Goal: Task Accomplishment & Management: Use online tool/utility

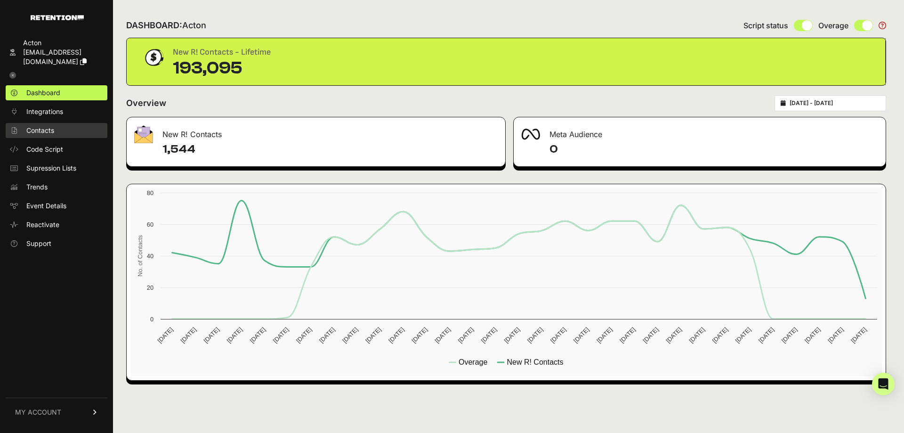
click at [50, 126] on span "Contacts" at bounding box center [40, 130] width 28 height 9
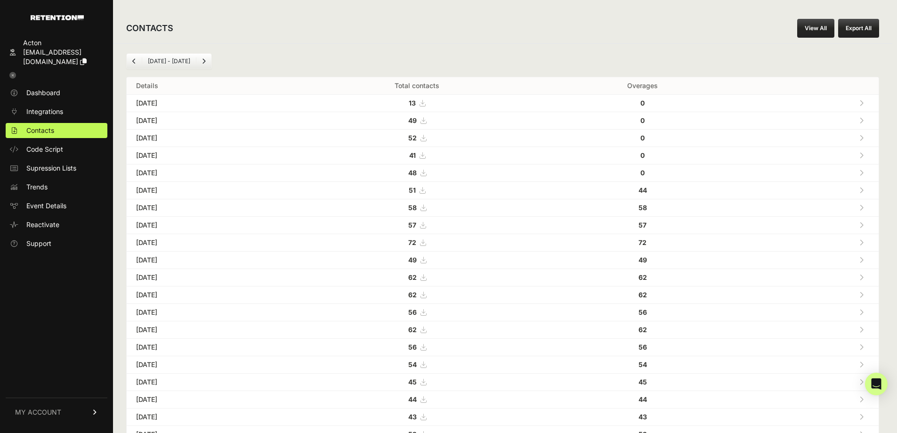
click at [821, 29] on link "View All" at bounding box center [815, 28] width 37 height 19
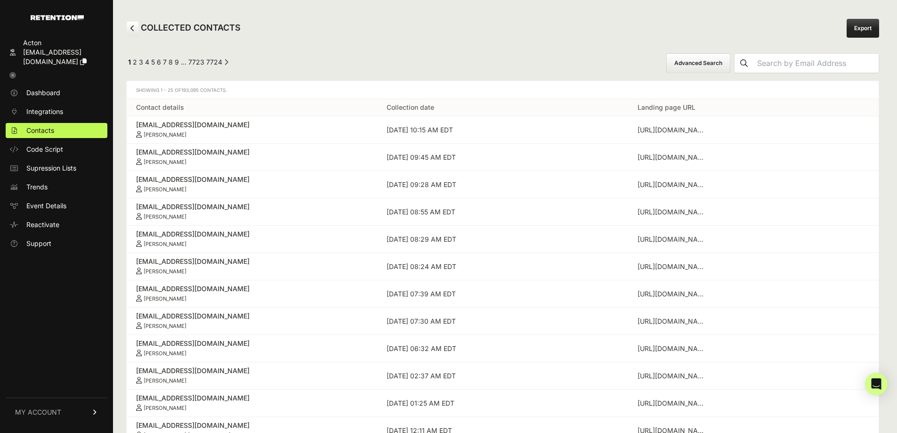
click at [713, 63] on button "Advanced Search" at bounding box center [698, 63] width 64 height 20
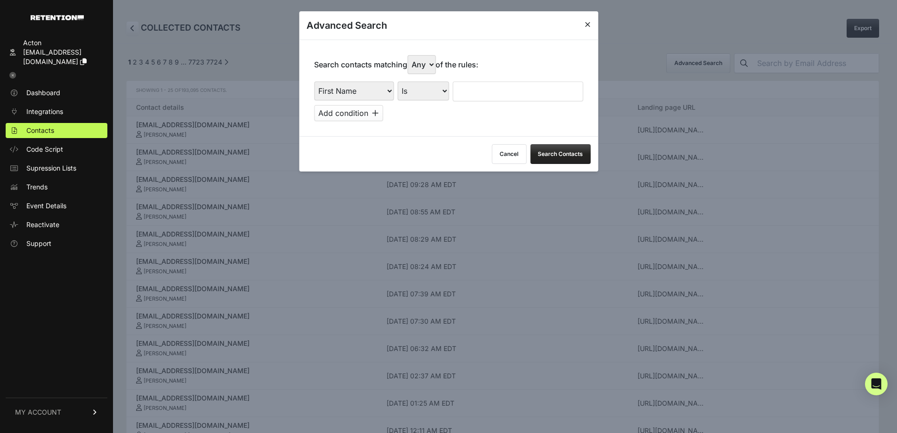
drag, startPoint x: 349, startPoint y: 91, endPoint x: 353, endPoint y: 97, distance: 7.4
click at [349, 91] on select "First Name Last Name State City Email Email Domain Landing Domain Landing Page …" at bounding box center [354, 90] width 80 height 19
select select "file_date"
click at [314, 81] on select "First Name Last Name State City Email Email Domain Landing Domain Landing Page …" at bounding box center [354, 90] width 80 height 19
click at [428, 93] on select "Is on Is between" at bounding box center [423, 90] width 52 height 19
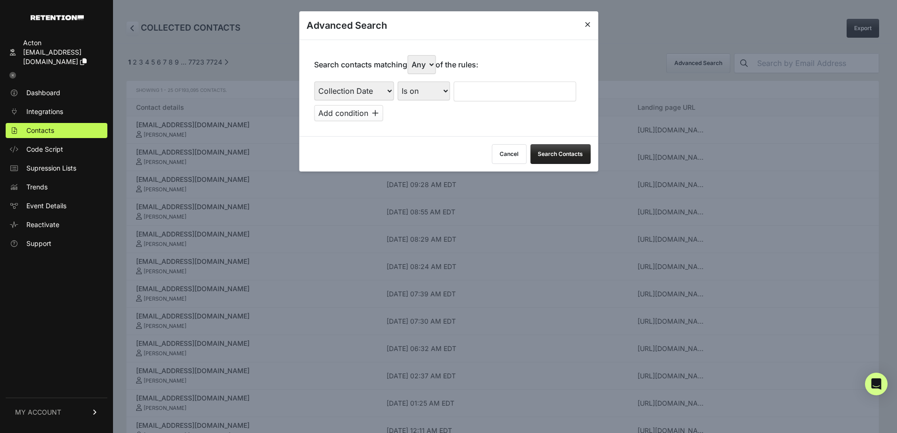
select select "is_between"
click at [398, 81] on select "Is on Is between" at bounding box center [423, 90] width 52 height 19
click at [470, 99] on input "text" at bounding box center [478, 91] width 50 height 20
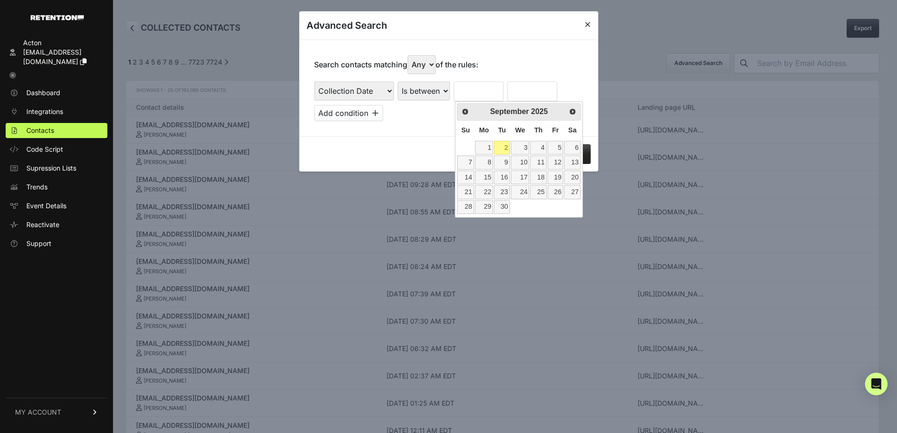
click at [461, 139] on th "Su" at bounding box center [465, 131] width 17 height 20
click at [464, 115] on link "Prev" at bounding box center [465, 111] width 14 height 14
click at [488, 191] on link "18" at bounding box center [484, 192] width 18 height 14
type input "08/18/2025"
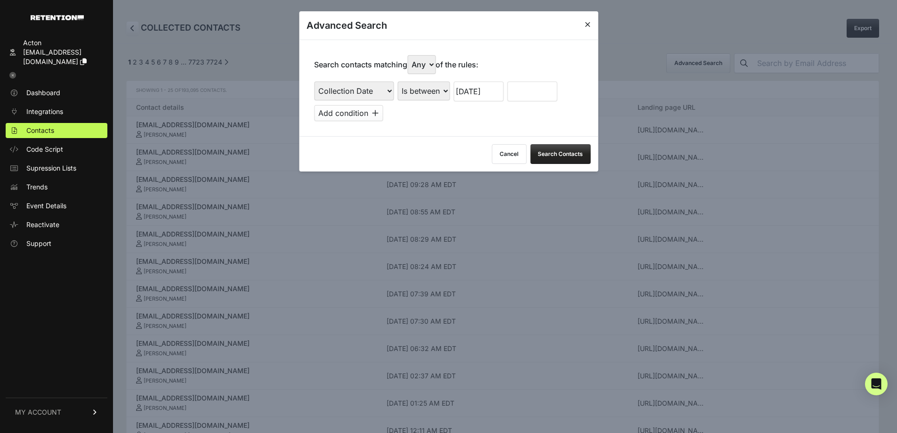
click at [534, 96] on input "text" at bounding box center [532, 91] width 50 height 20
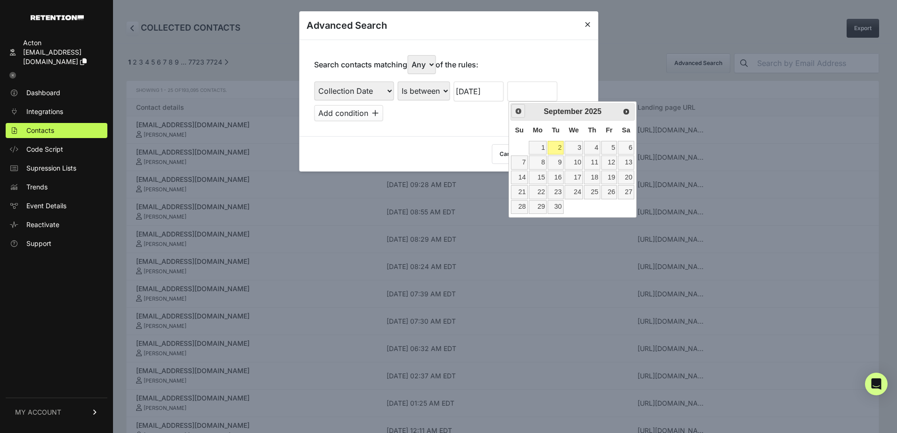
click at [518, 114] on span "Prev" at bounding box center [519, 111] width 8 height 8
click at [522, 208] on link "24" at bounding box center [519, 207] width 16 height 14
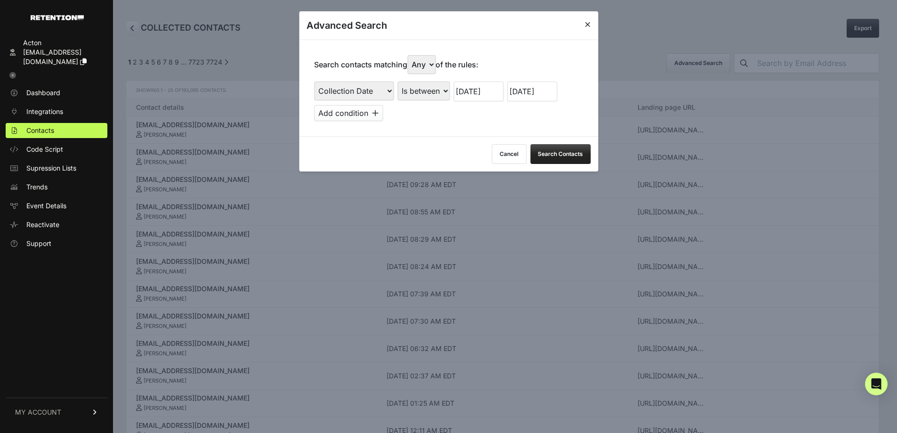
click at [558, 154] on button "Search Contacts" at bounding box center [560, 154] width 60 height 20
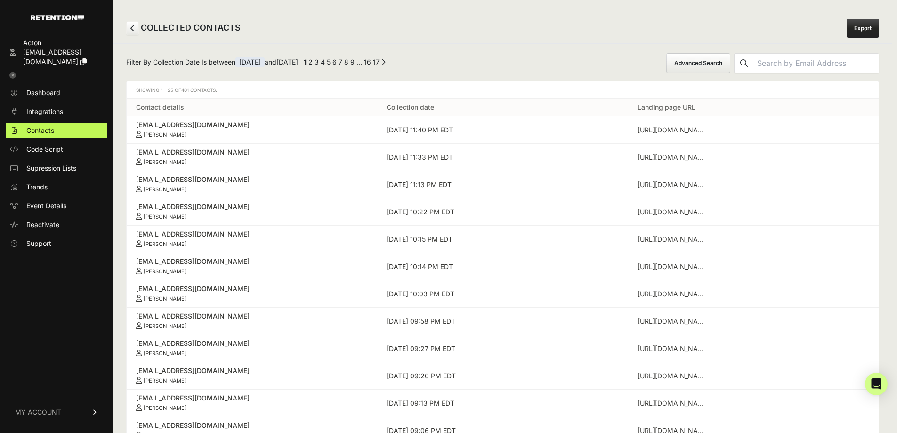
drag, startPoint x: 730, startPoint y: 61, endPoint x: 704, endPoint y: 72, distance: 27.9
click at [730, 61] on button "Advanced Search" at bounding box center [698, 63] width 64 height 20
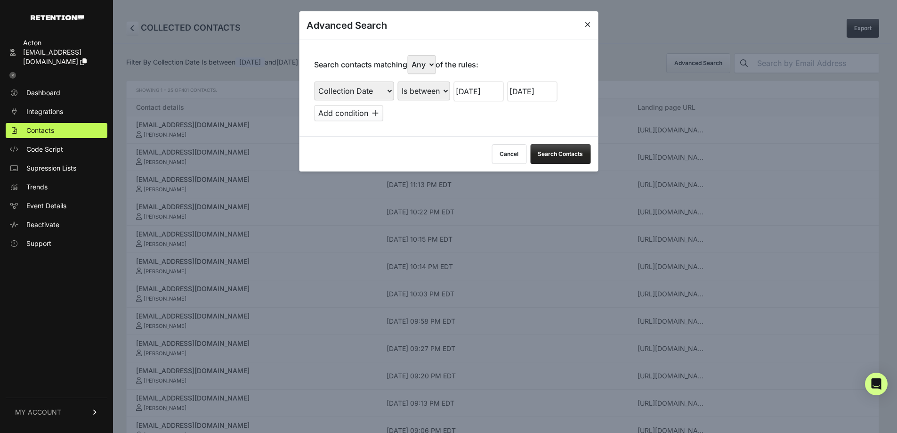
click at [538, 93] on input "08/24/2025" at bounding box center [532, 91] width 50 height 20
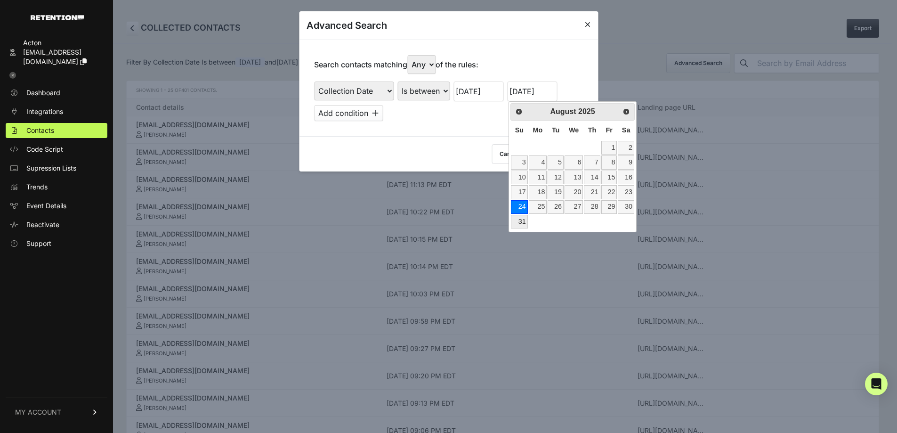
click at [522, 219] on link "31" at bounding box center [519, 222] width 16 height 14
type input "08/31/2025"
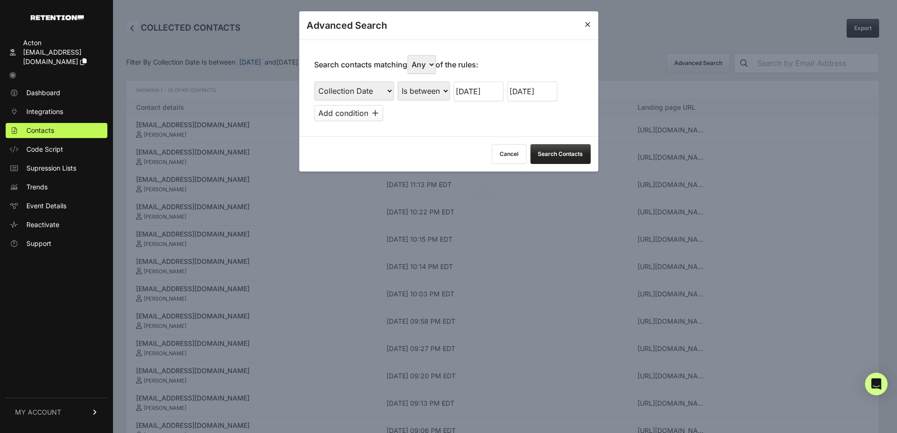
click at [484, 90] on input "08/18/2025" at bounding box center [478, 91] width 50 height 20
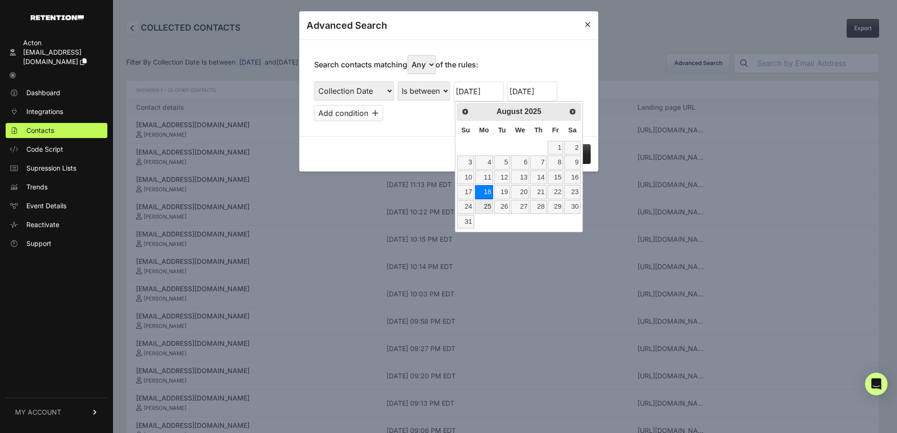
click at [485, 204] on link "25" at bounding box center [484, 207] width 18 height 14
type input "08/25/2025"
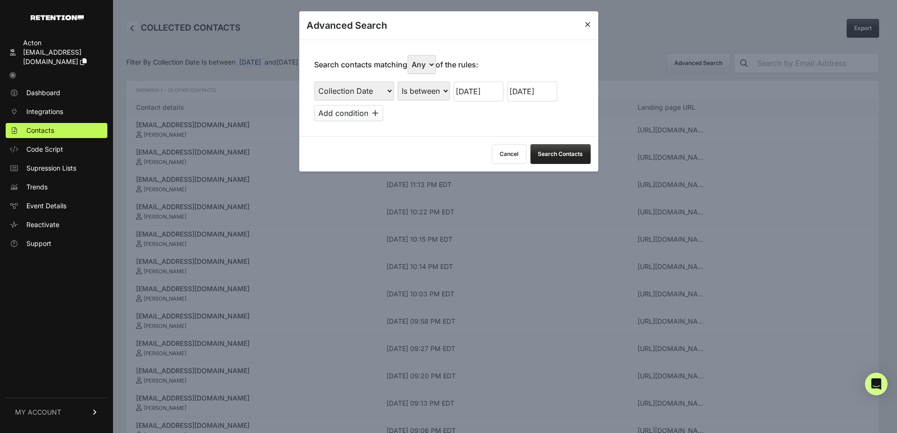
click at [577, 151] on button "Search Contacts" at bounding box center [560, 154] width 60 height 20
